Goal: Transaction & Acquisition: Purchase product/service

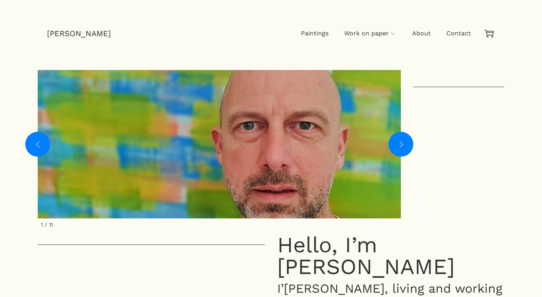
scroll to position [9, 0]
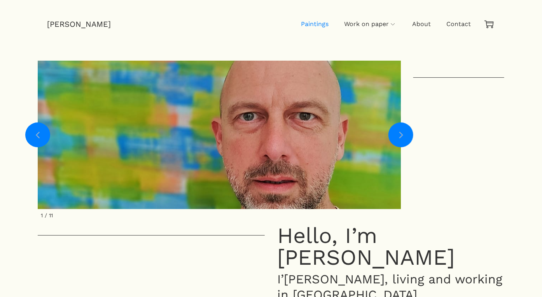
click at [316, 26] on span "Paintings" at bounding box center [315, 24] width 28 height 8
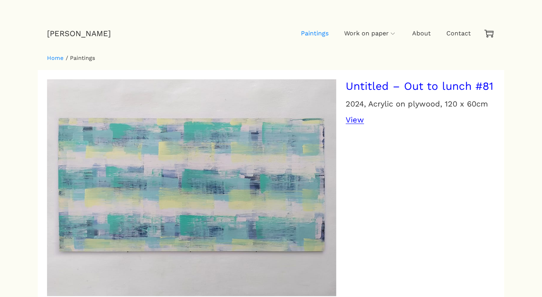
click at [345, 125] on link "View" at bounding box center [354, 117] width 18 height 16
